Goal: Task Accomplishment & Management: Manage account settings

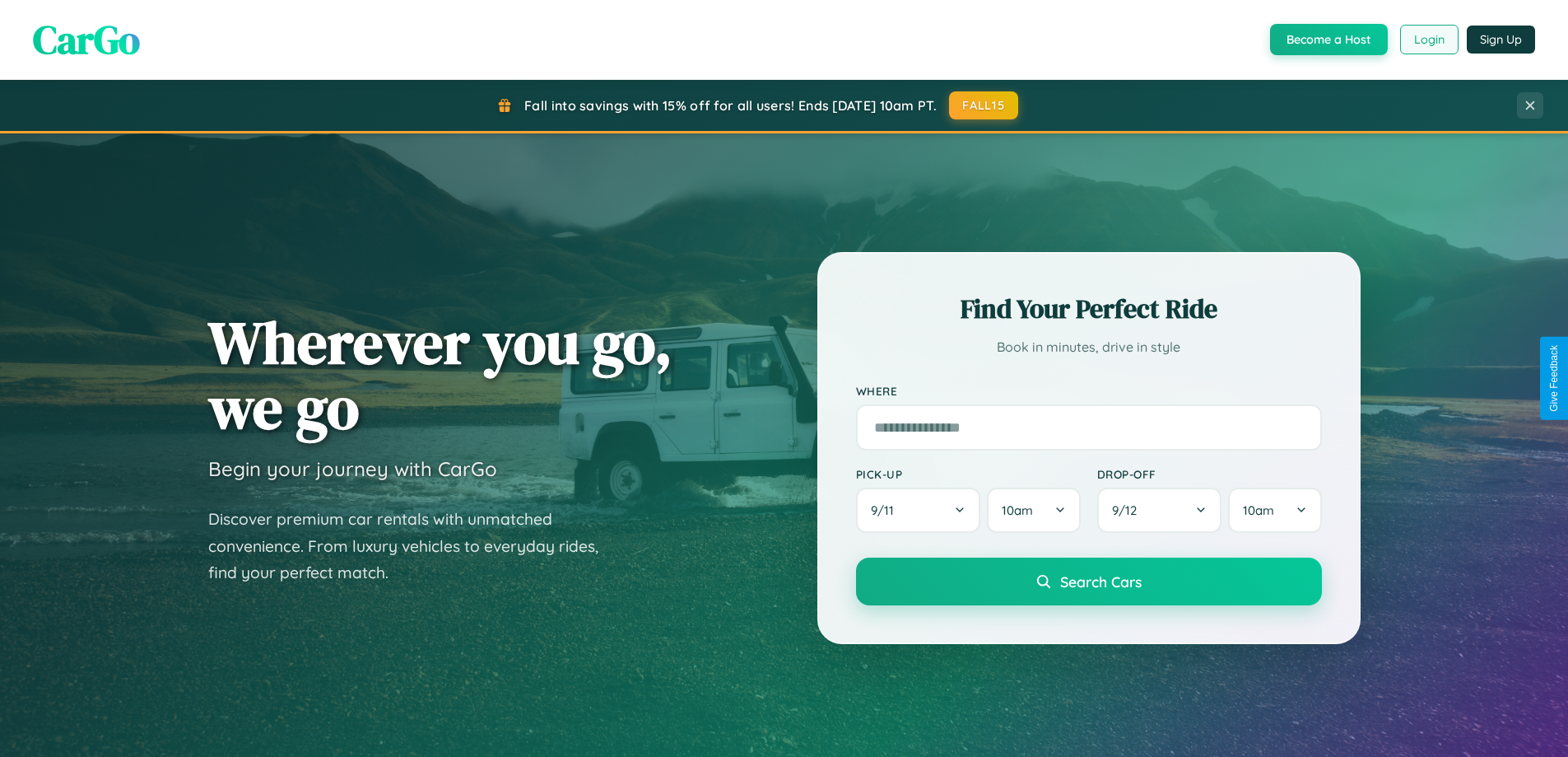
click at [1428, 40] on button "Login" at bounding box center [1429, 39] width 58 height 30
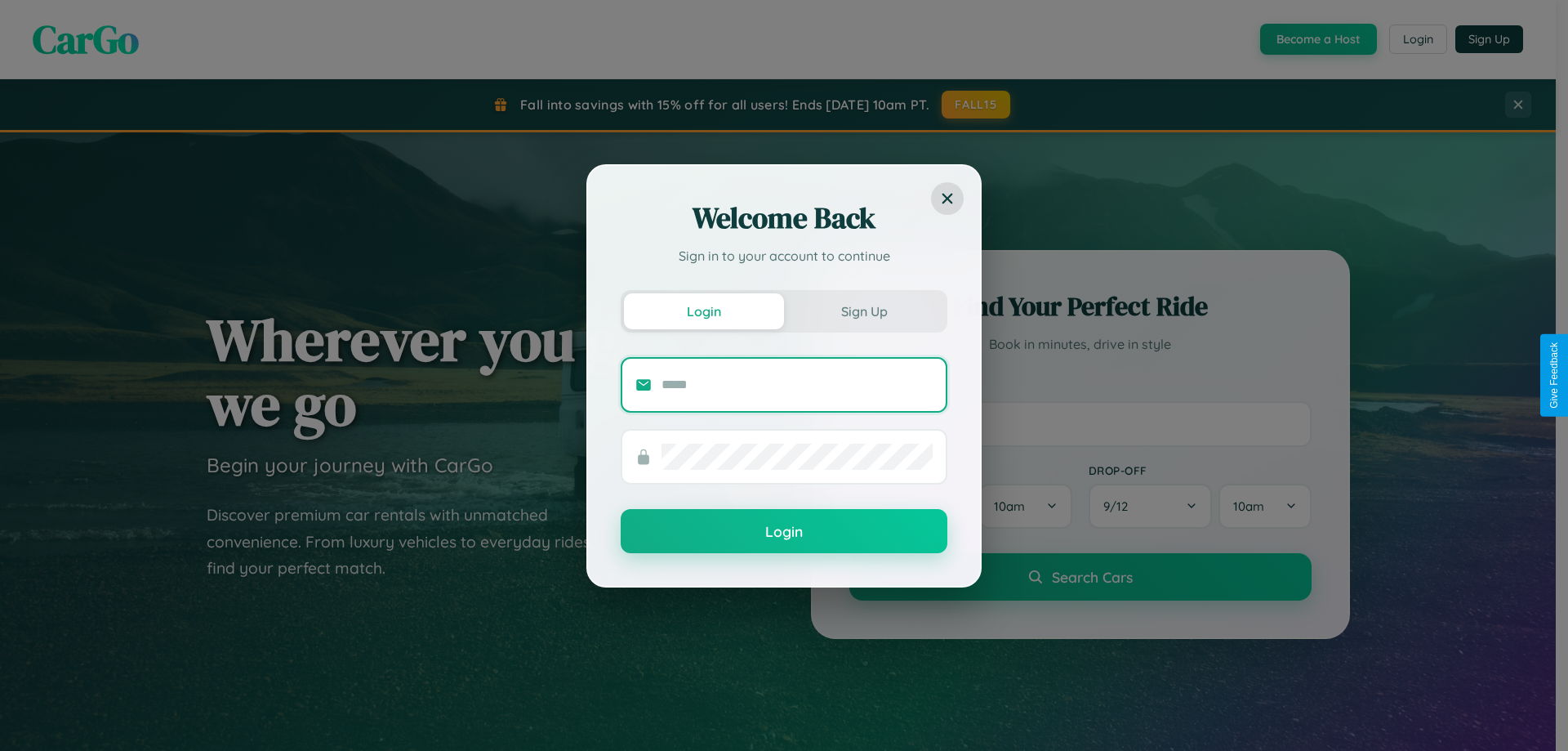
click at [797, 384] on input "text" at bounding box center [797, 384] width 271 height 26
type input "**********"
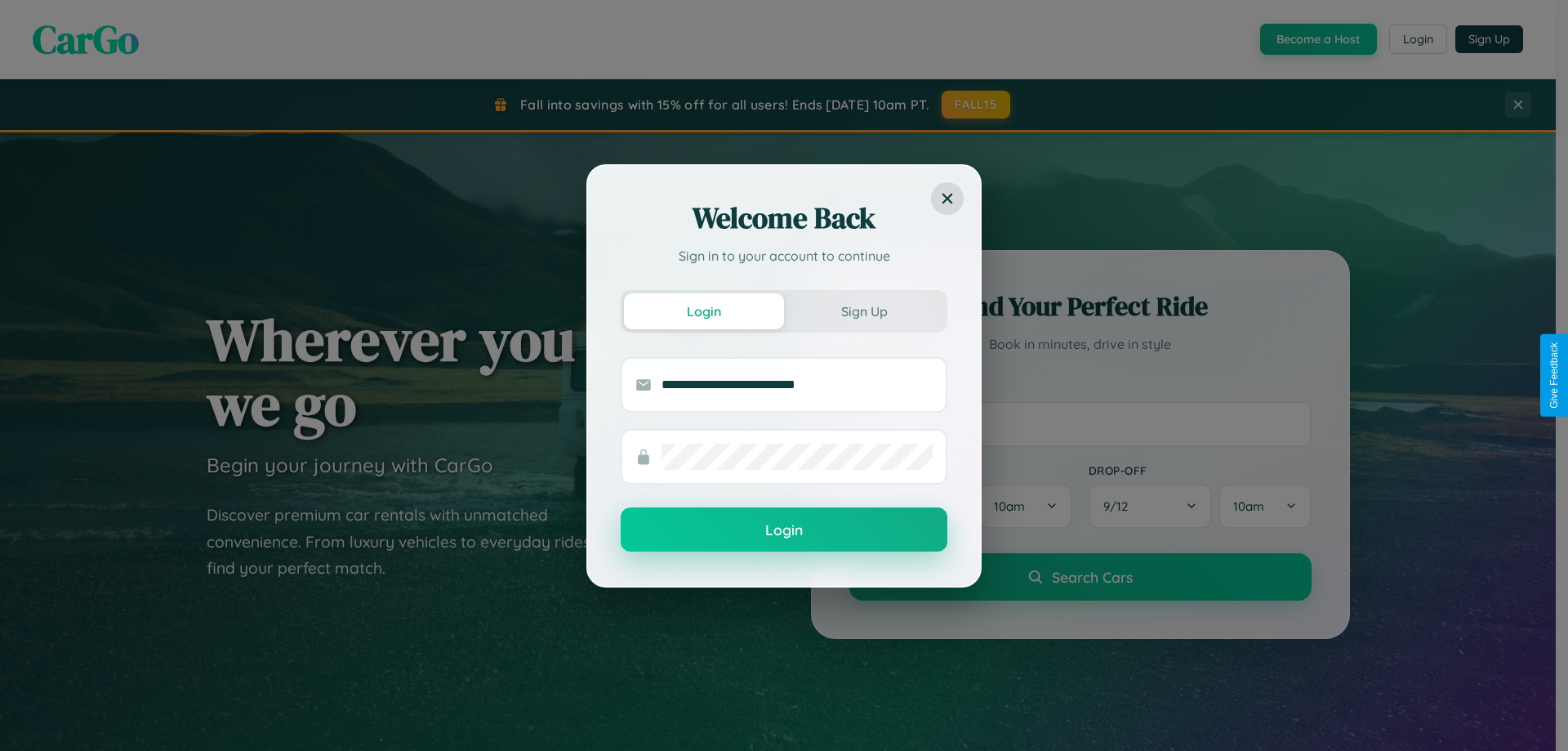
click at [784, 530] on button "Login" at bounding box center [784, 529] width 326 height 44
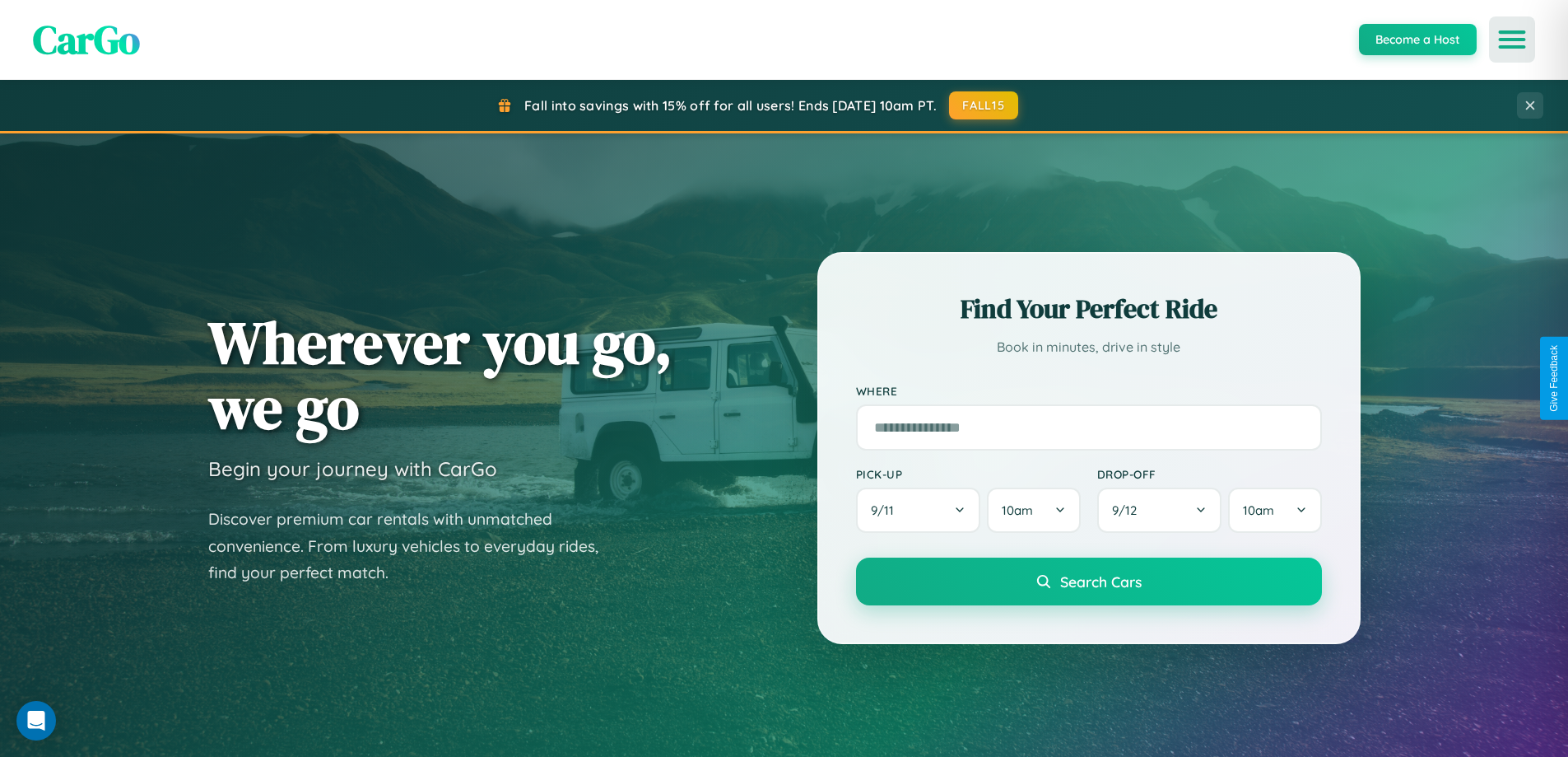
click at [1512, 40] on icon "Open menu" at bounding box center [1512, 40] width 24 height 14
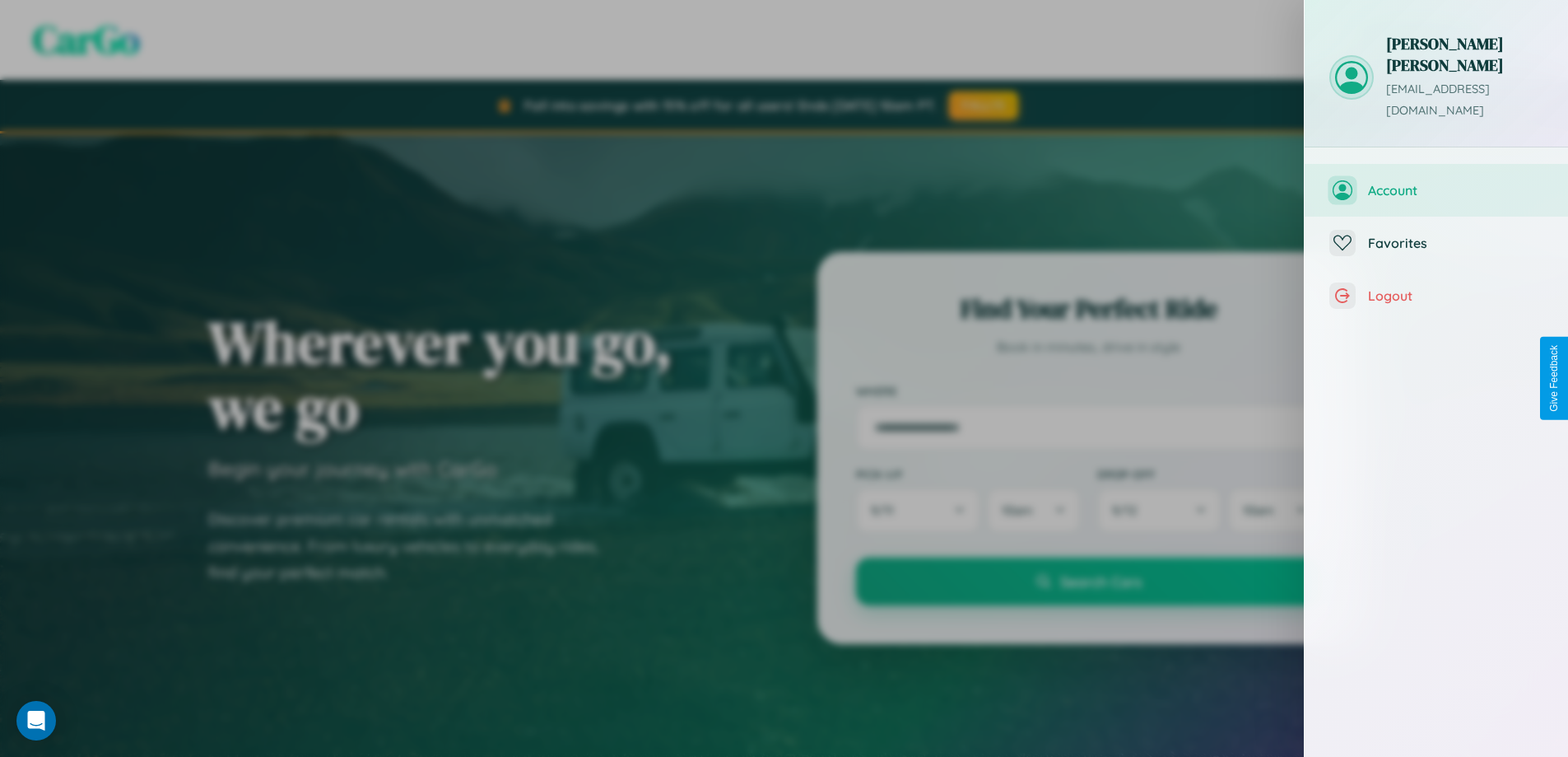
click at [1436, 182] on span "Account" at bounding box center [1455, 190] width 175 height 16
